Goal: Information Seeking & Learning: Understand process/instructions

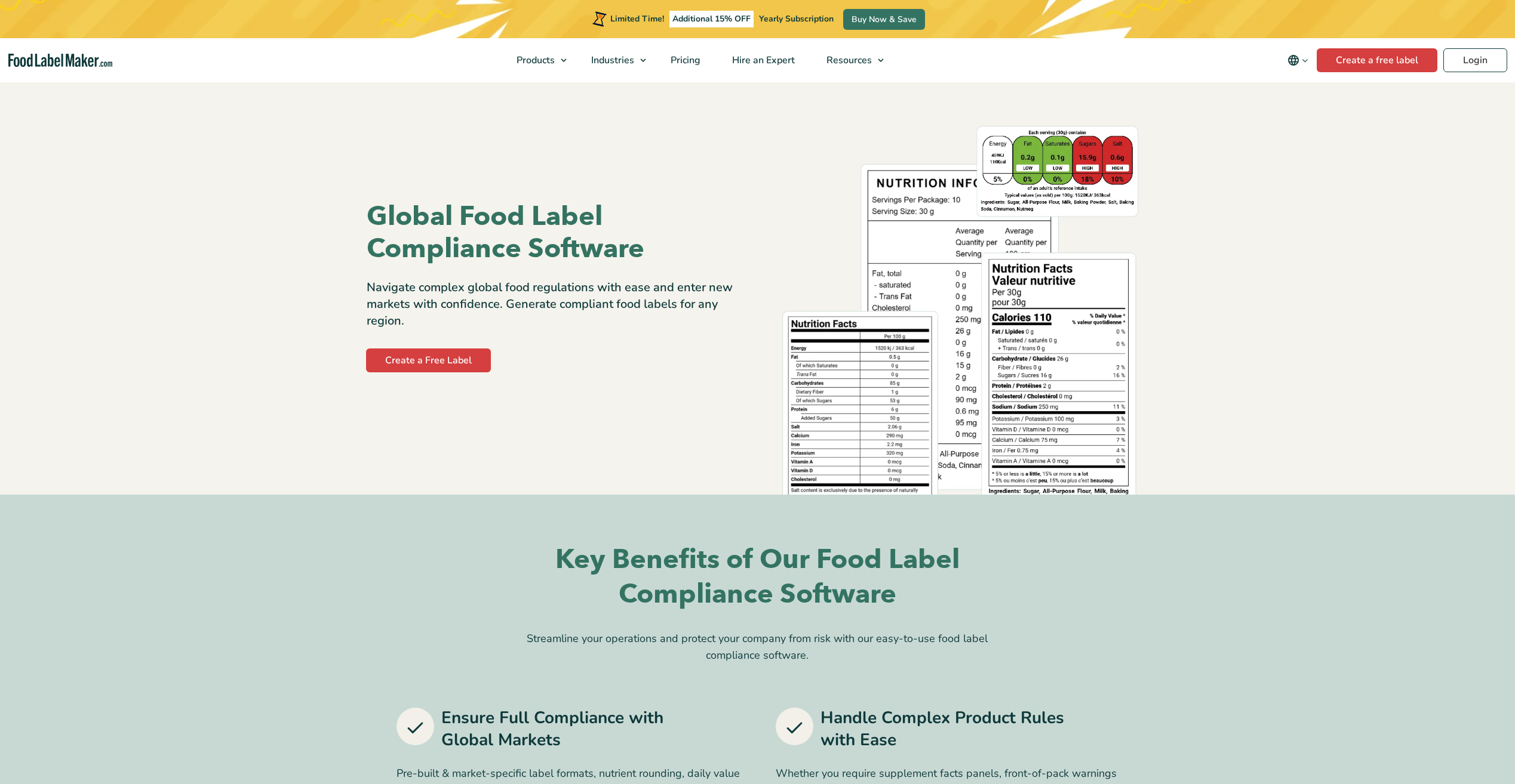
click at [731, 323] on p "Navigate complex global food regulations with ease and enter new markets with c…" at bounding box center [558, 304] width 382 height 50
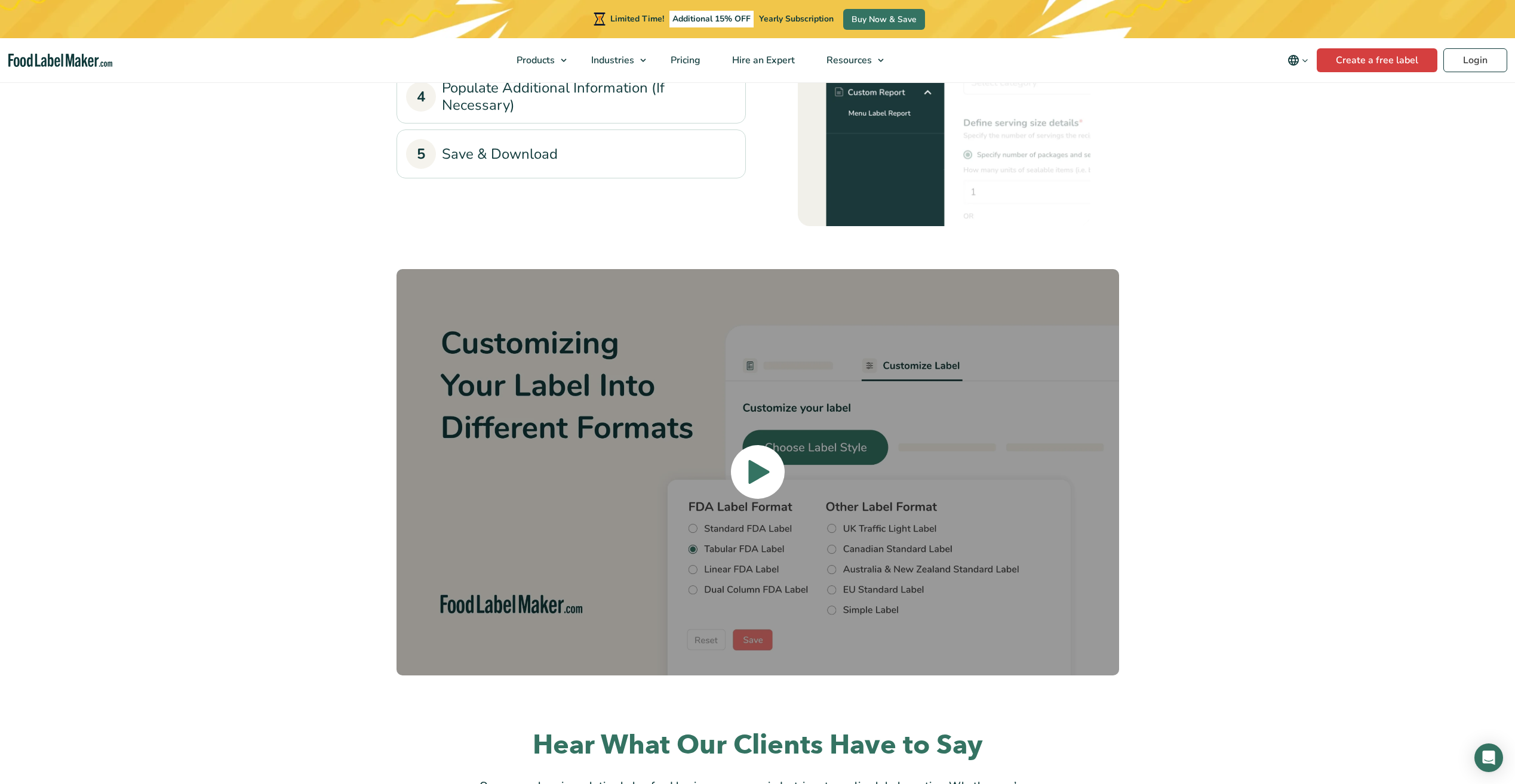
scroll to position [4118, 0]
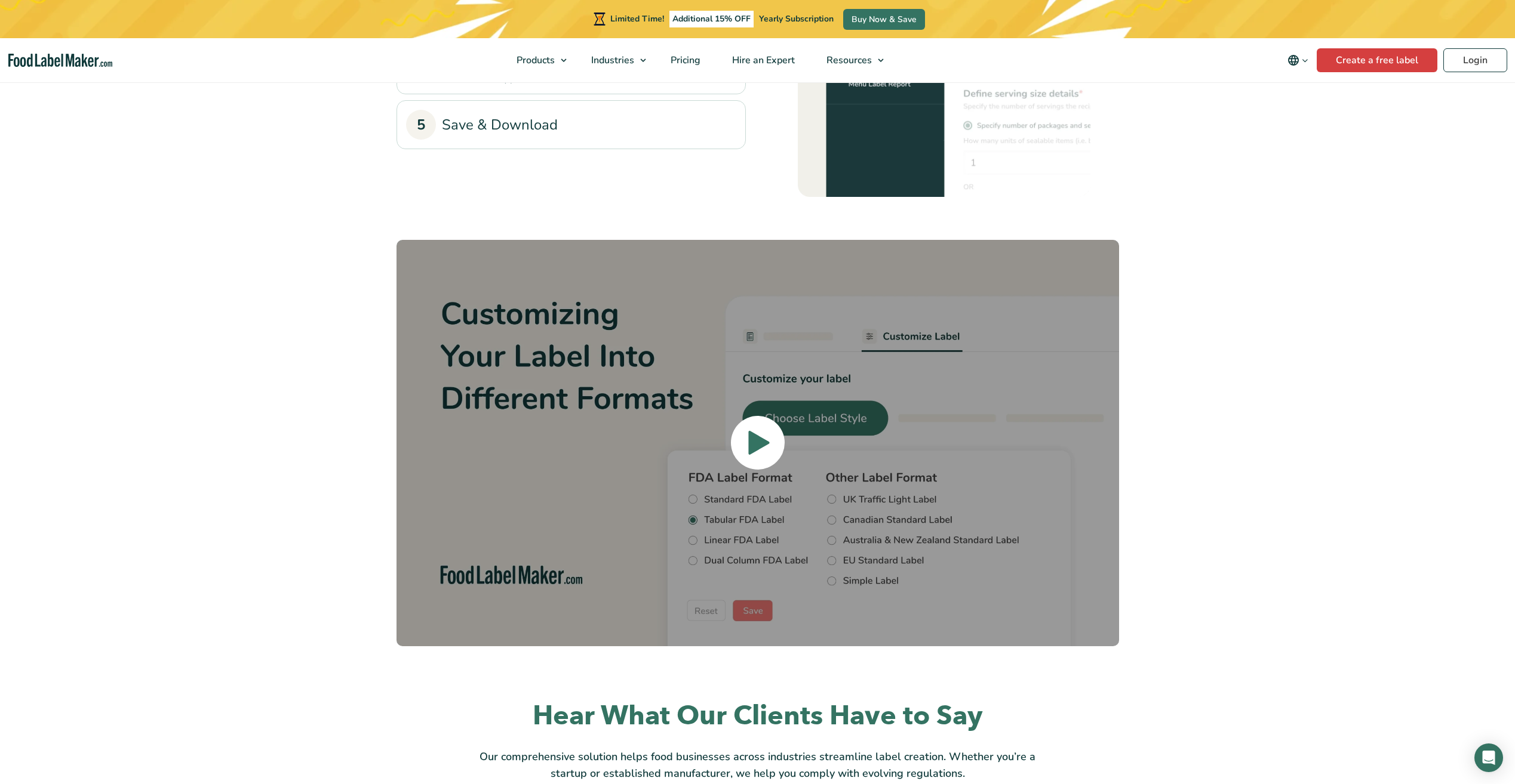
click at [744, 416] on span at bounding box center [758, 442] width 53 height 53
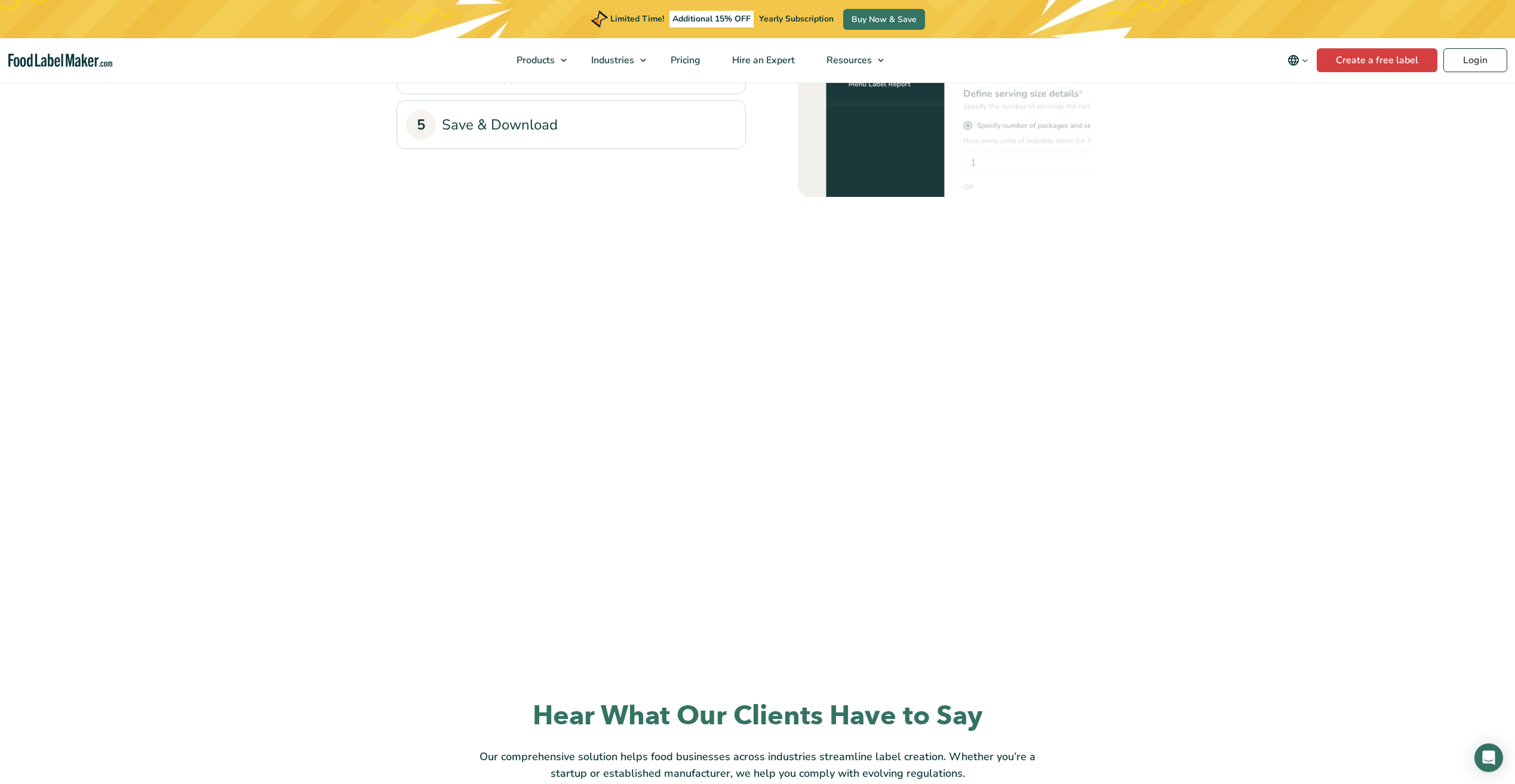
click at [1375, 357] on section "How it Works? 1 Select Your Recipe Log into the platform and create a new recip…" at bounding box center [758, 206] width 1515 height 890
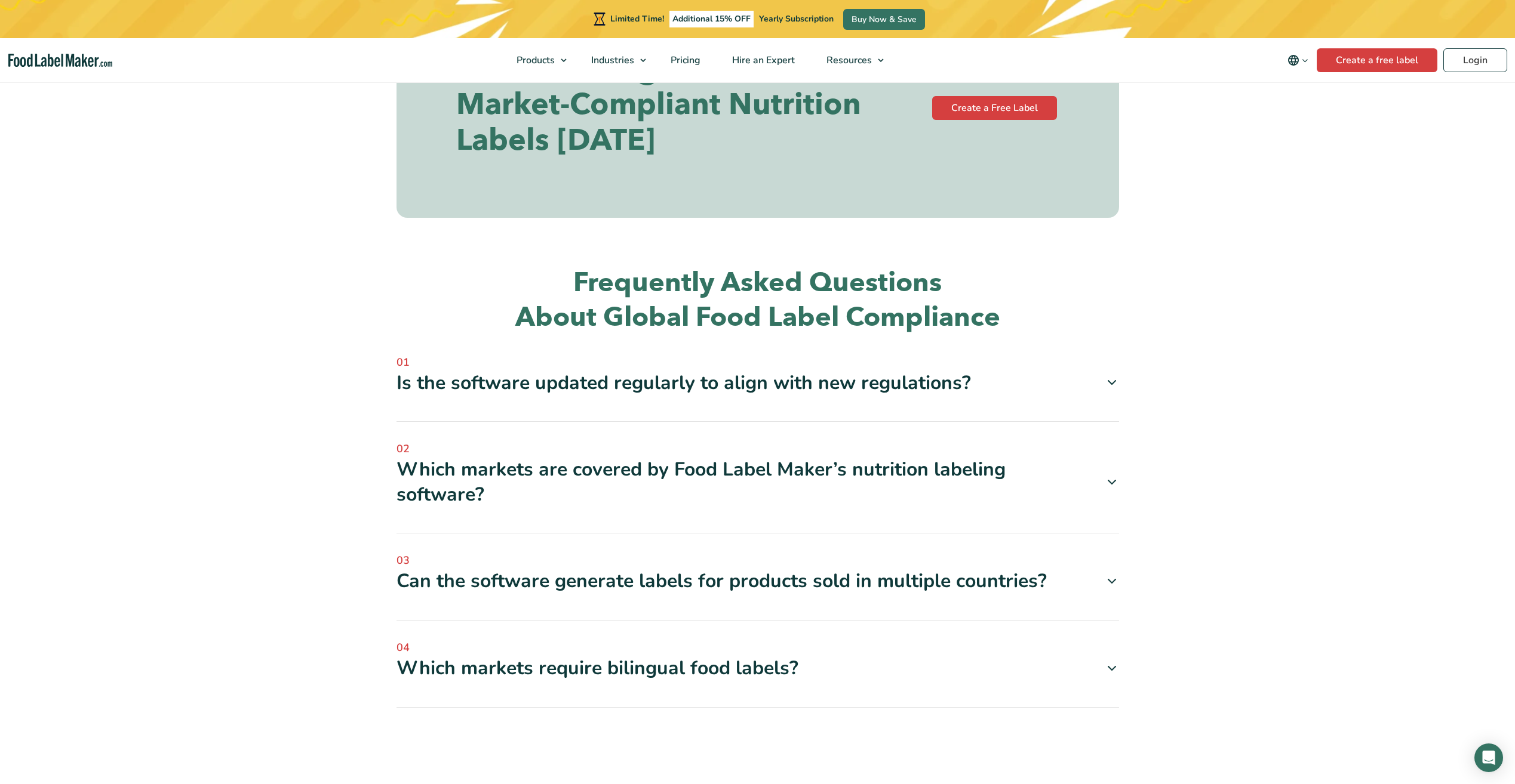
scroll to position [6242, 0]
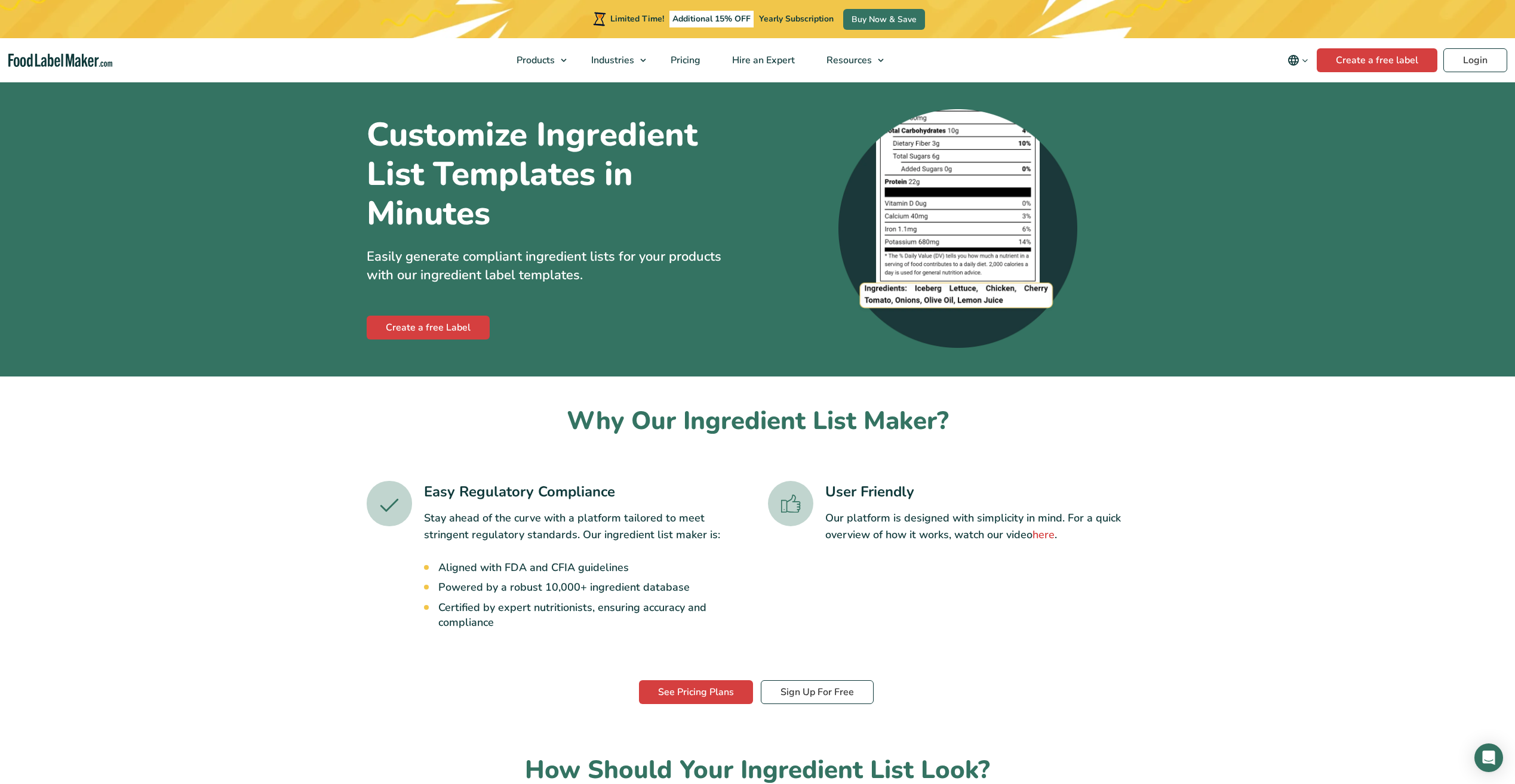
click at [1226, 417] on section "Why Our Ingredient List Maker? Easy Regulatory Compliance Stay ahead of the cur…" at bounding box center [758, 542] width 1515 height 330
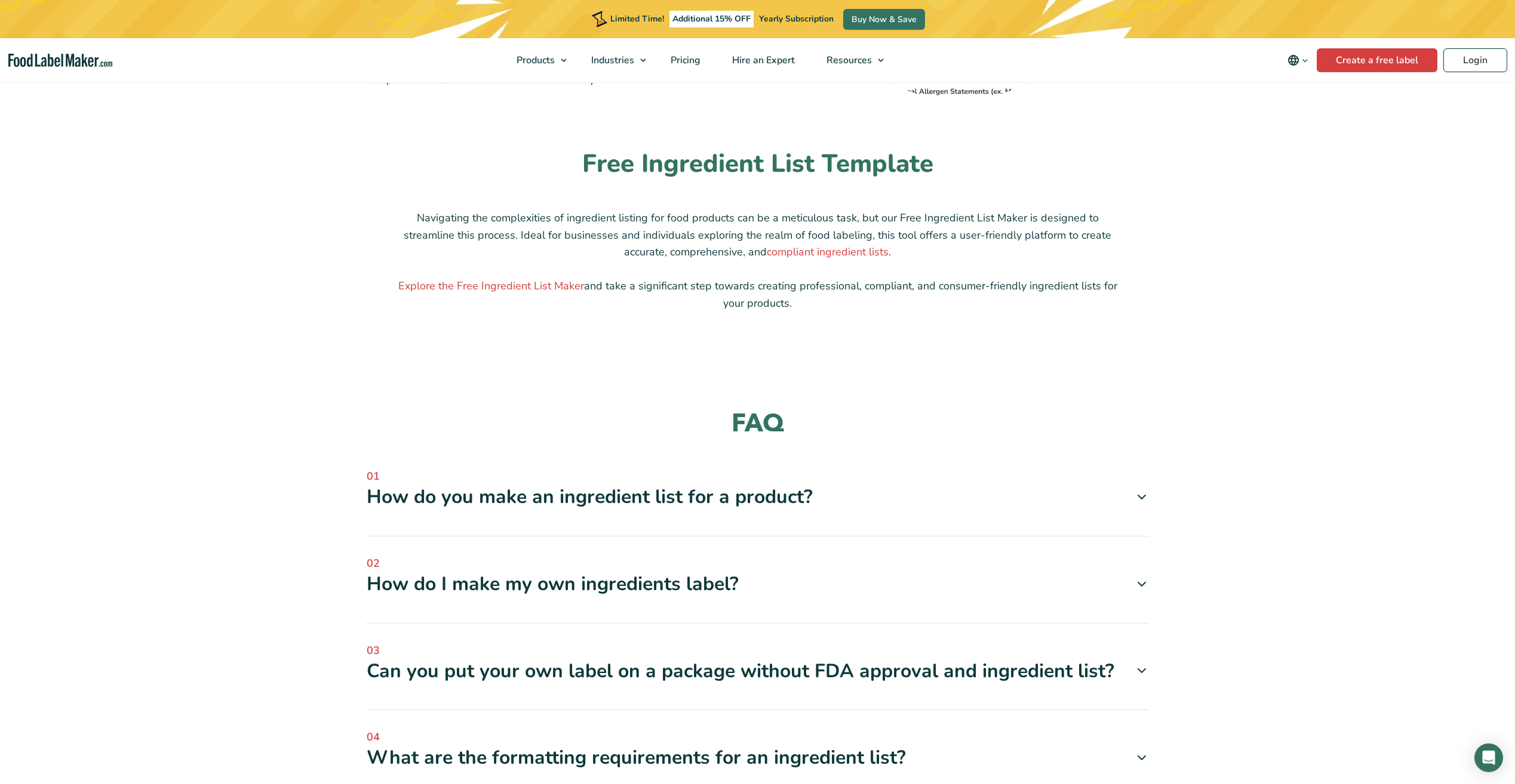
scroll to position [1015, 0]
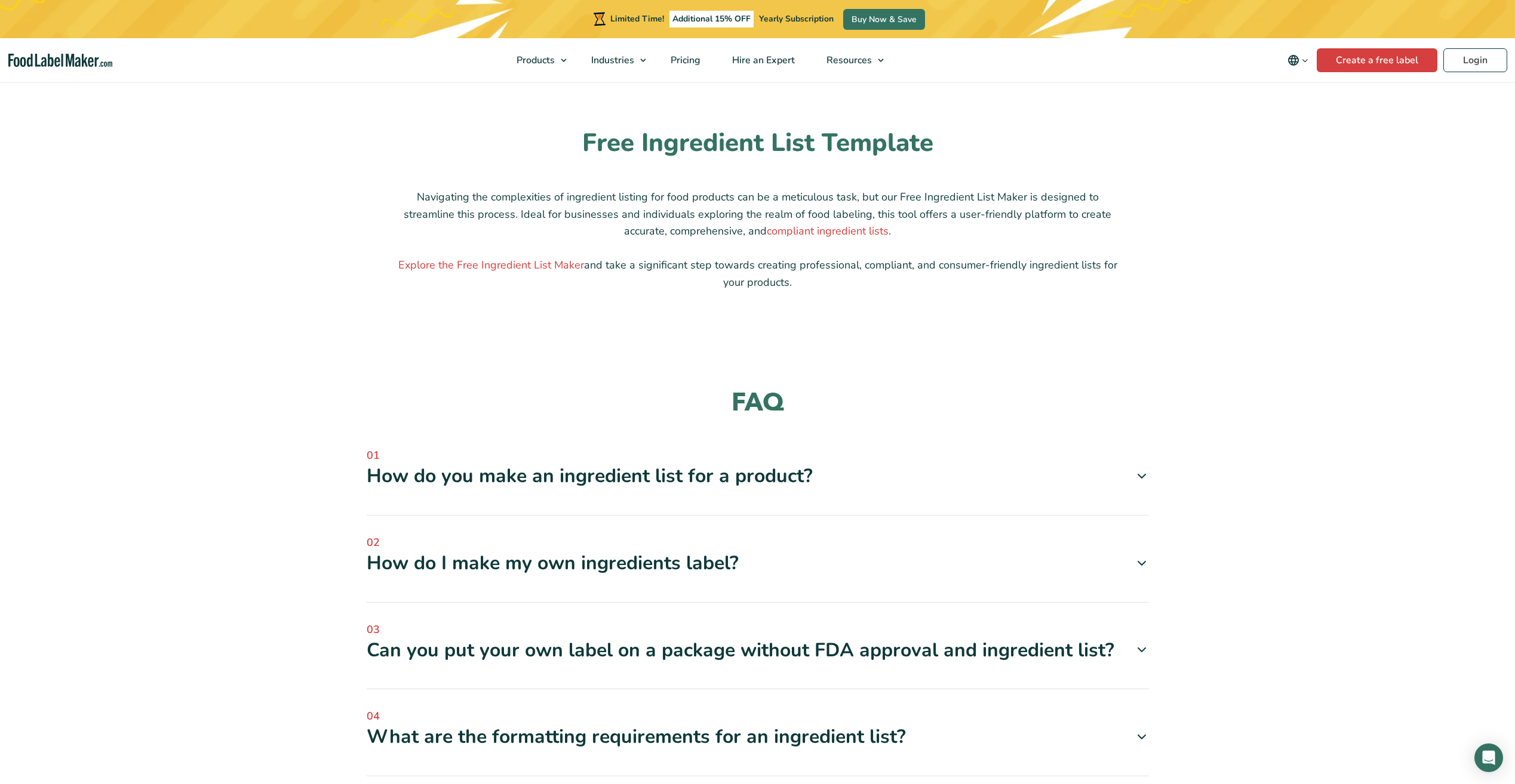
click at [759, 569] on div "How do I make my own ingredients label?" at bounding box center [758, 563] width 782 height 25
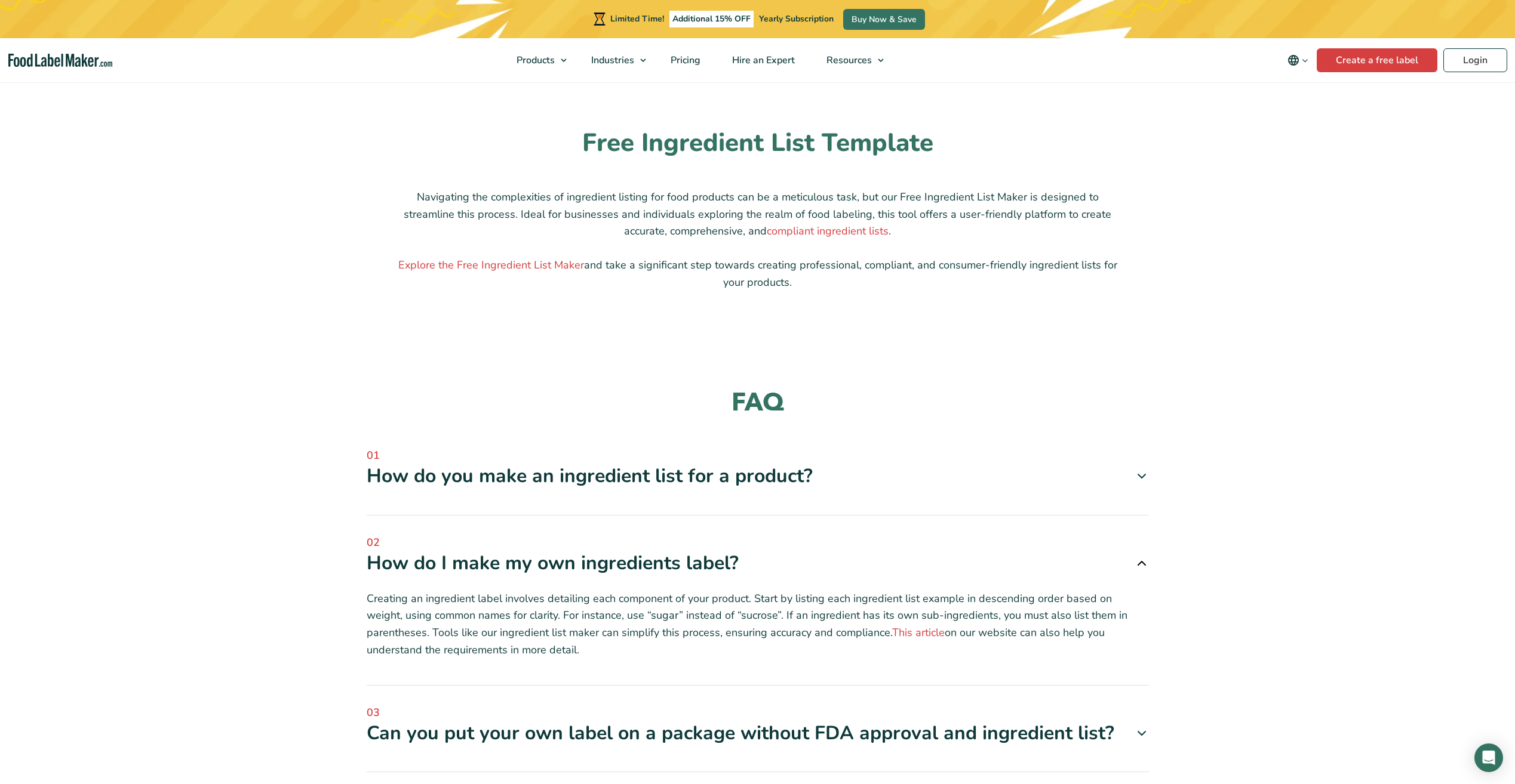
scroll to position [1134, 0]
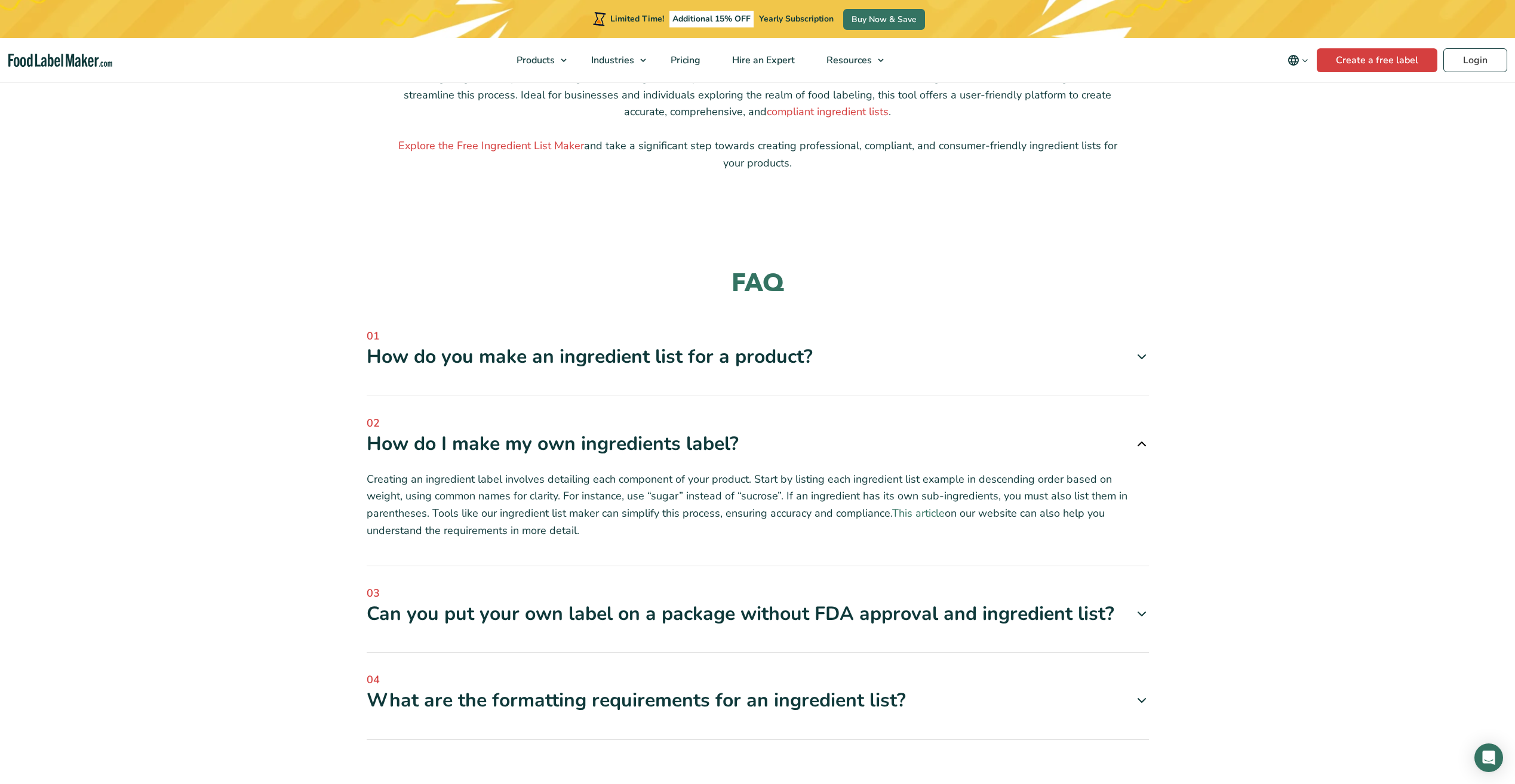
click at [892, 513] on link "This article" at bounding box center [918, 513] width 52 height 14
